Goal: Connect with others: Establish contact or relationships with other users

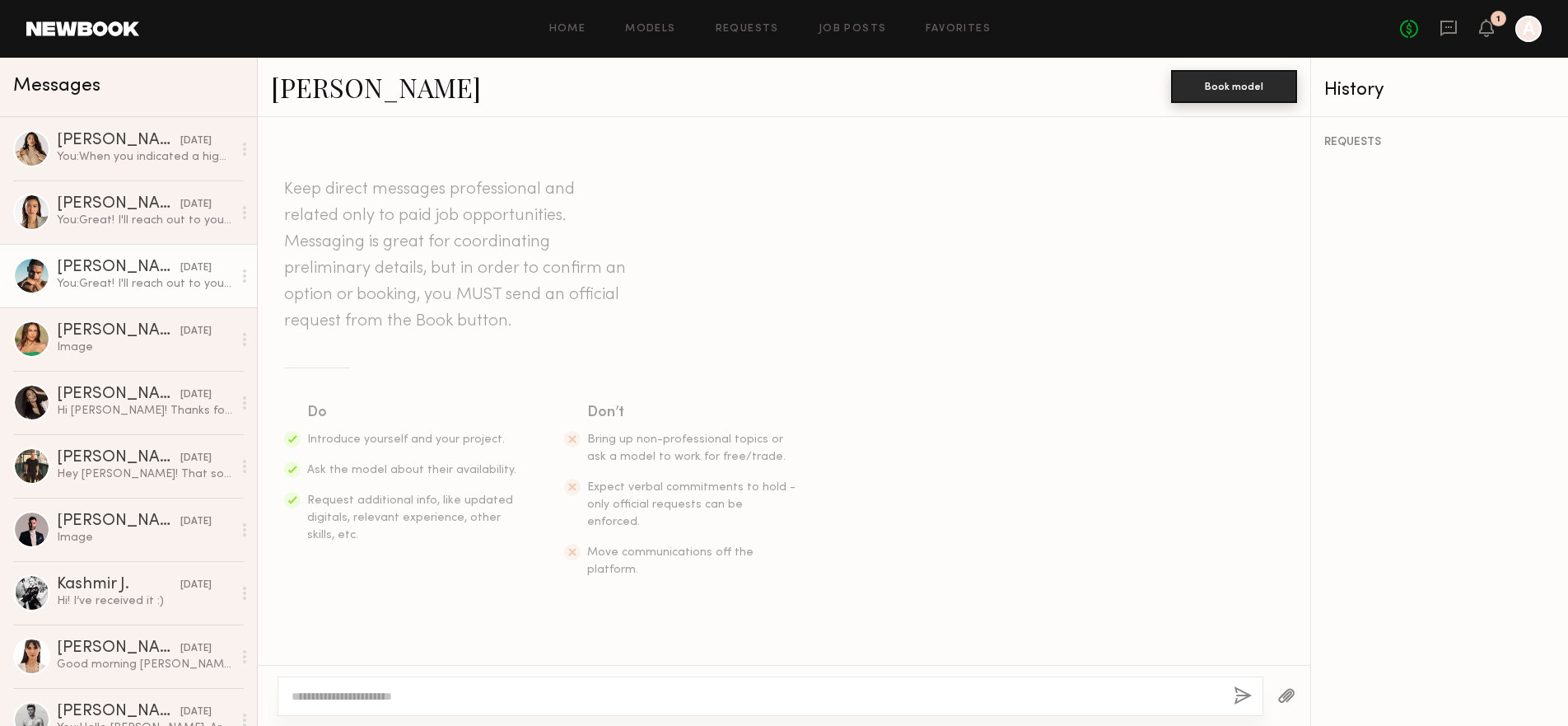
scroll to position [1265, 0]
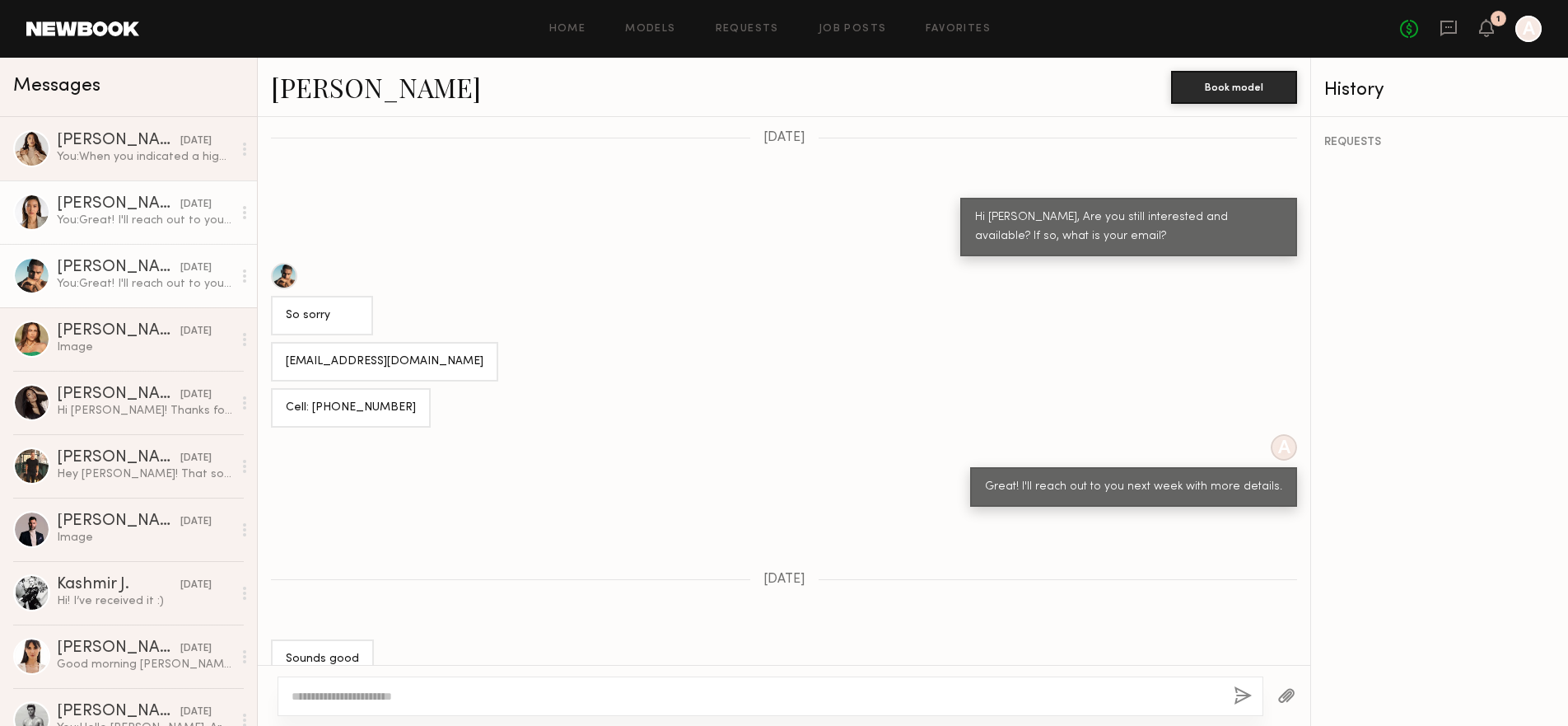
click at [120, 201] on div "[PERSON_NAME]" at bounding box center [118, 204] width 123 height 16
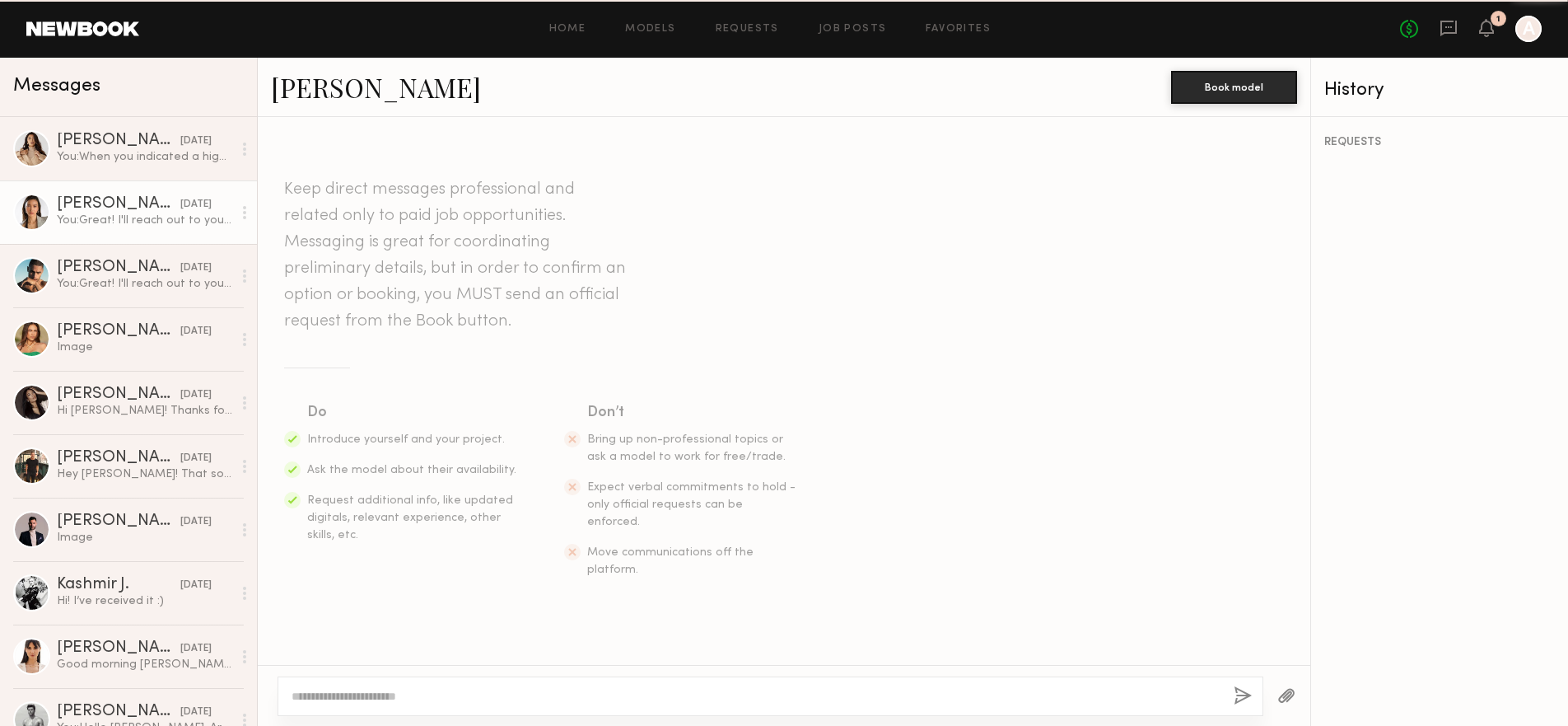
scroll to position [1319, 0]
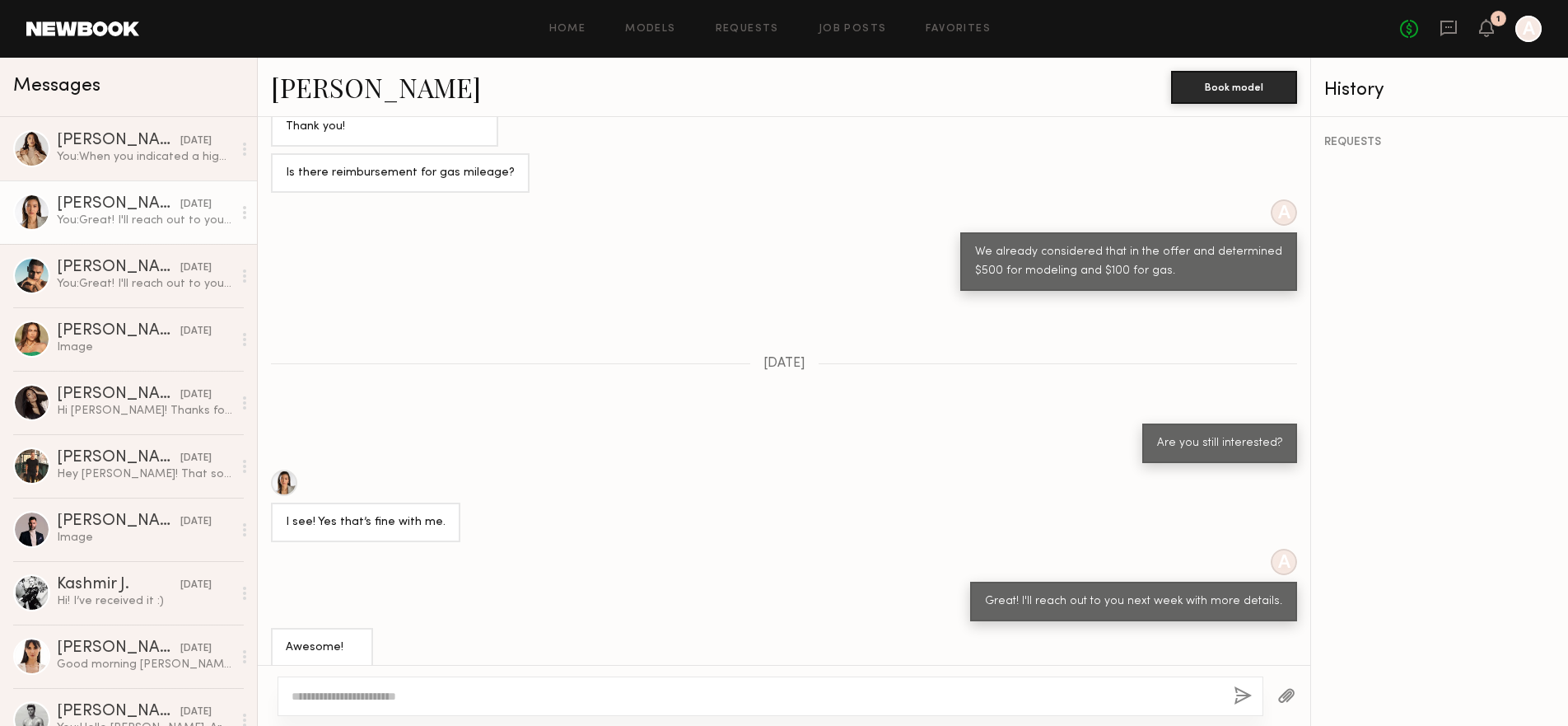
click at [327, 93] on link "Arisa N." at bounding box center [376, 86] width 210 height 35
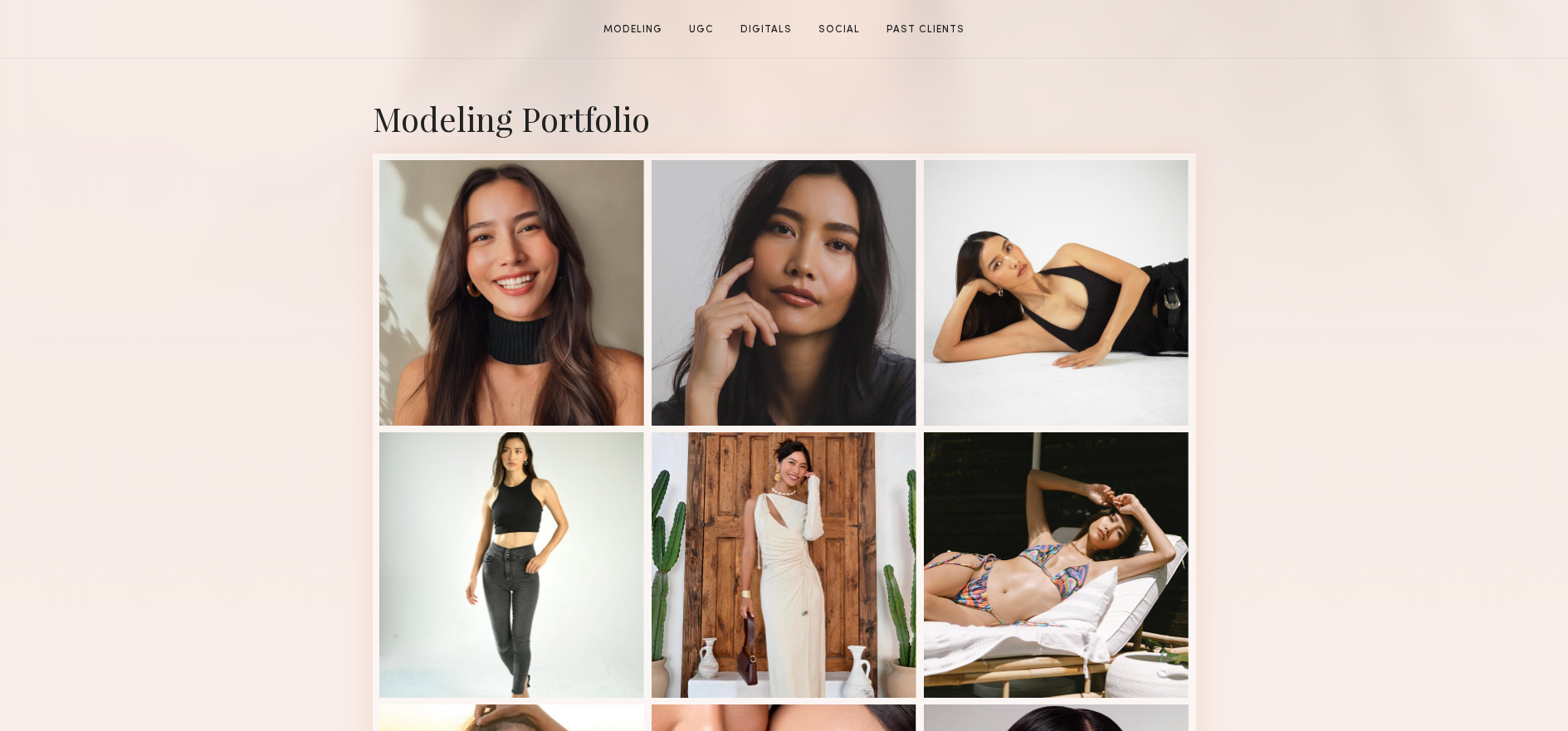
scroll to position [515, 0]
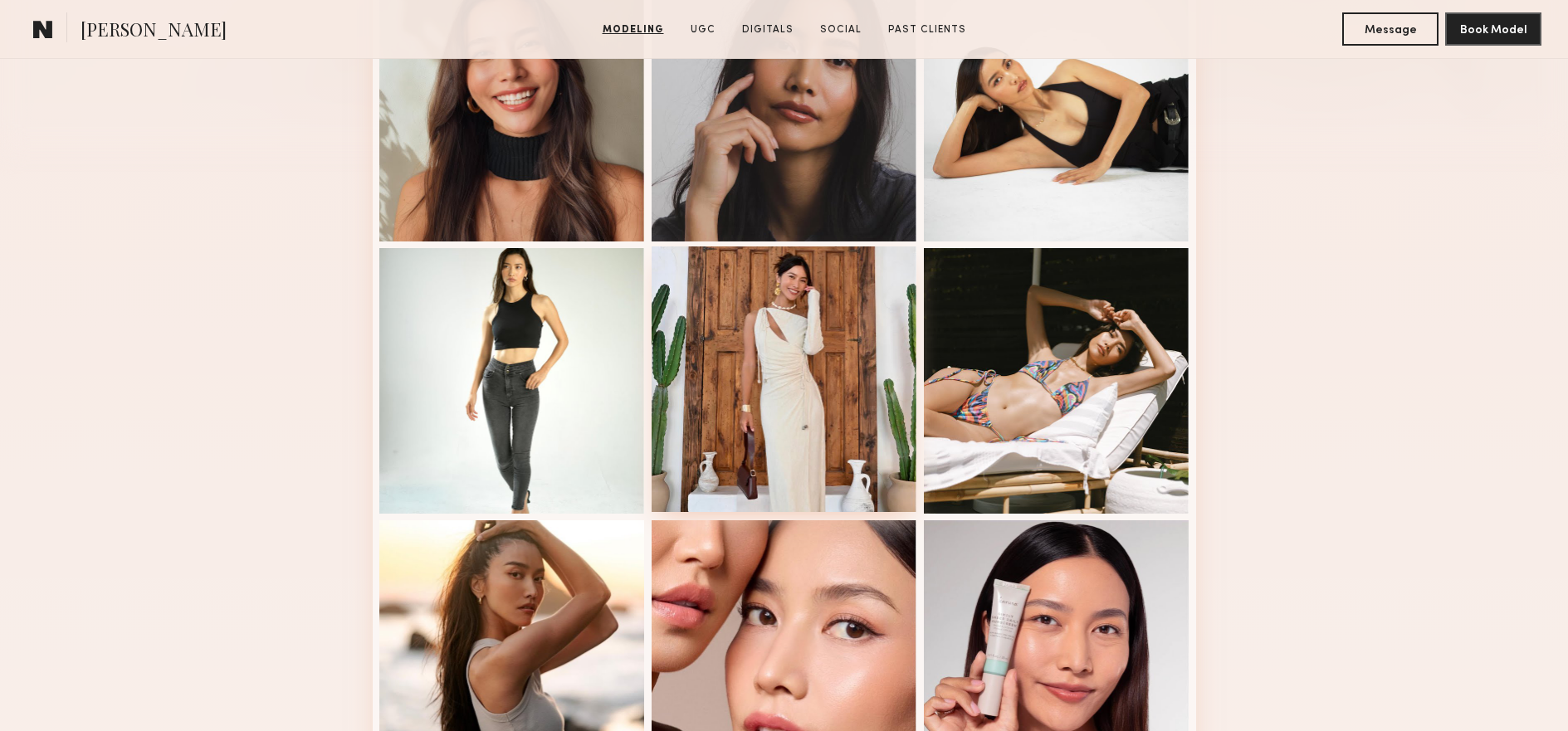
click at [763, 340] on div at bounding box center [784, 379] width 266 height 265
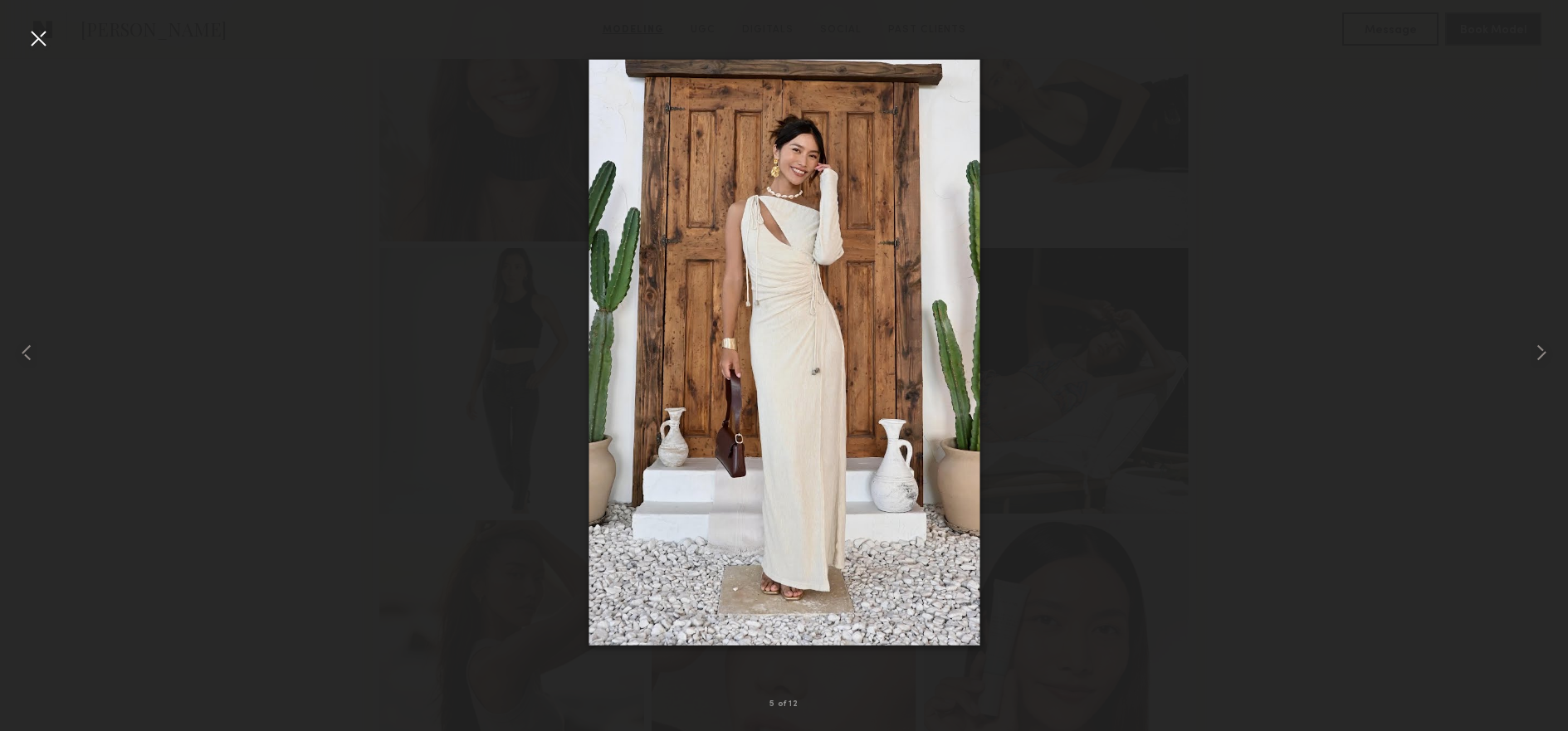
click at [42, 43] on div at bounding box center [37, 37] width 26 height 26
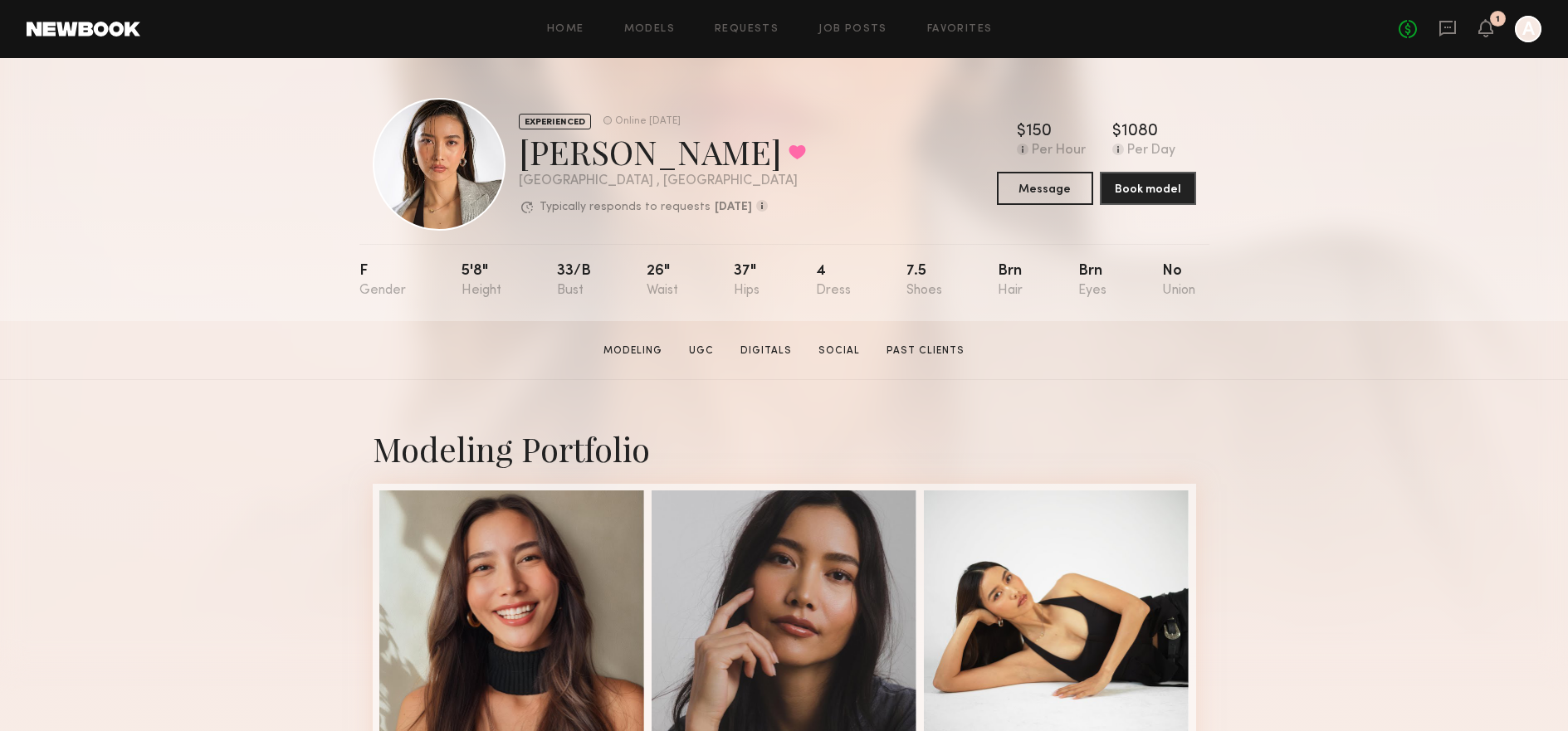
scroll to position [4, 0]
